Goal: Task Accomplishment & Management: Manage account settings

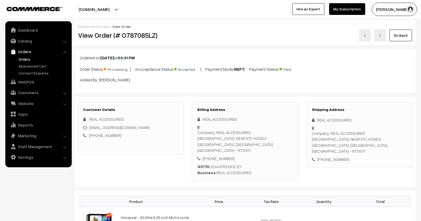
scroll to position [106, 0]
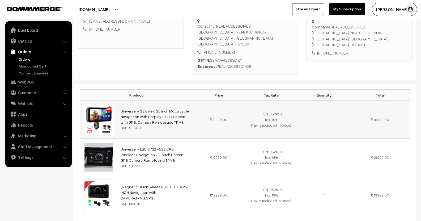
click at [269, 113] on span "HSN: 852610 Tax: 18% (Tax is included in price)" at bounding box center [271, 120] width 40 height 16
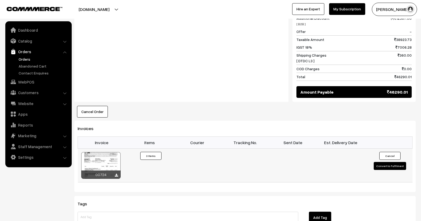
scroll to position [346, 0]
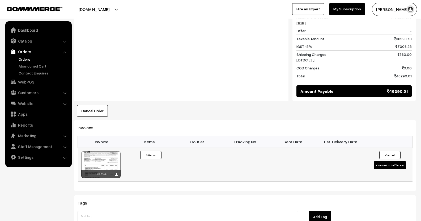
click at [109, 152] on div at bounding box center [100, 164] width 39 height 27
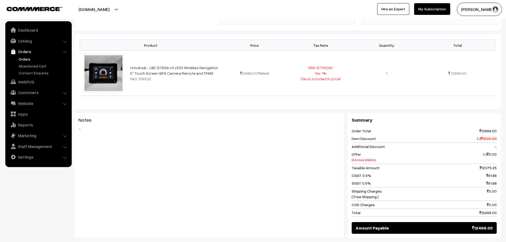
scroll to position [76, 0]
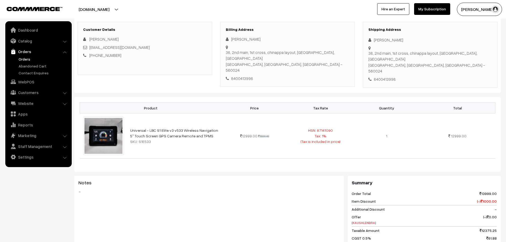
click at [29, 57] on link "Orders" at bounding box center [43, 59] width 53 height 6
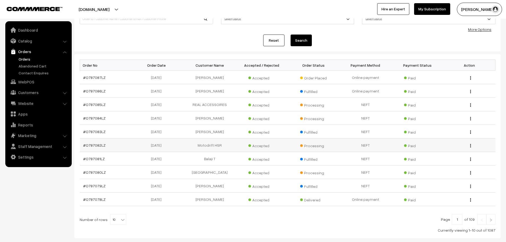
scroll to position [53, 0]
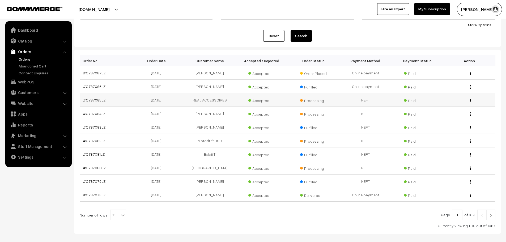
click at [97, 99] on link "#O787085LZ" at bounding box center [94, 100] width 22 height 5
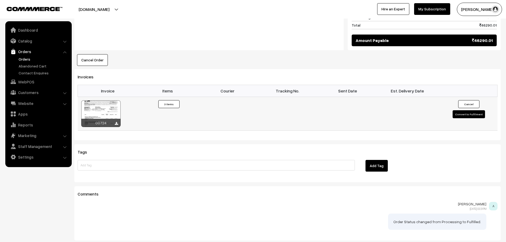
scroll to position [424, 0]
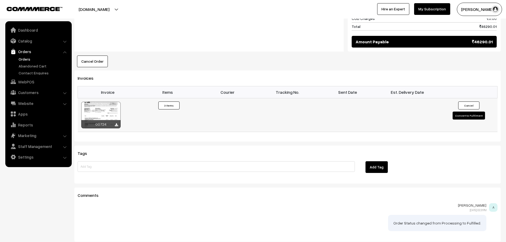
click at [118, 120] on div "00724" at bounding box center [100, 124] width 39 height 8
click at [107, 102] on div at bounding box center [100, 115] width 39 height 27
